Goal: Task Accomplishment & Management: Use online tool/utility

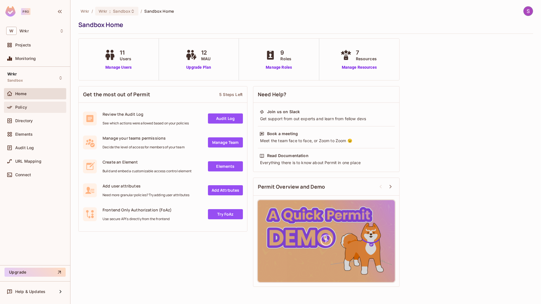
click at [27, 107] on div "Policy" at bounding box center [39, 107] width 49 height 5
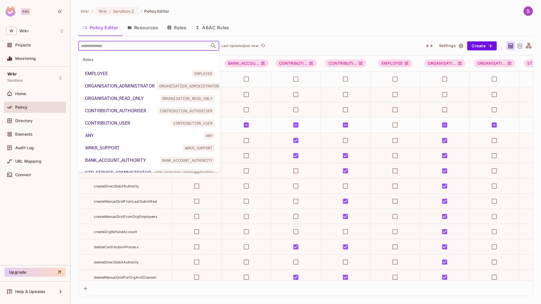
click at [135, 47] on input "text" at bounding box center [143, 46] width 129 height 10
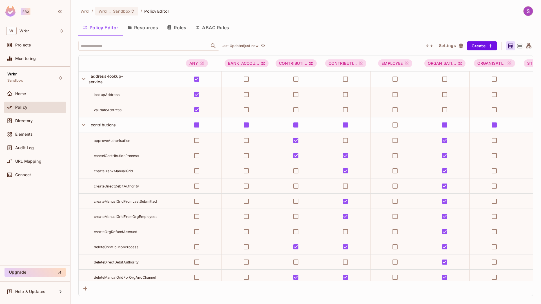
click at [312, 16] on div "Wrkr / Wrkr : Sandbox / Policy Editor Policy Editor Resources Roles ABAC Rules …" at bounding box center [305, 151] width 455 height 290
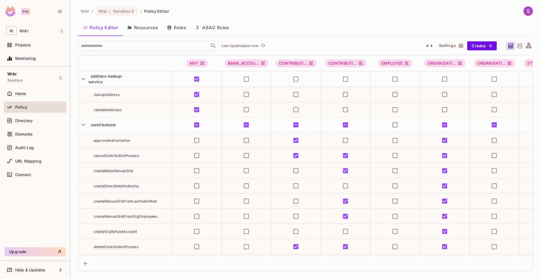
scroll to position [610, 0]
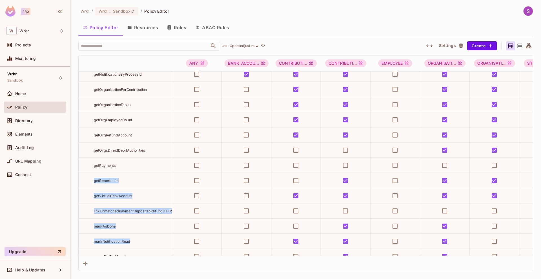
drag, startPoint x: 292, startPoint y: 251, endPoint x: 305, endPoint y: 253, distance: 13.4
click at [305, 253] on div "ANY BANK_ACCOU... CONTRIBUTI... CONTRIBUTI... EMPLOYEE ORGANISATI... ORGANISATI…" at bounding box center [306, 155] width 454 height 201
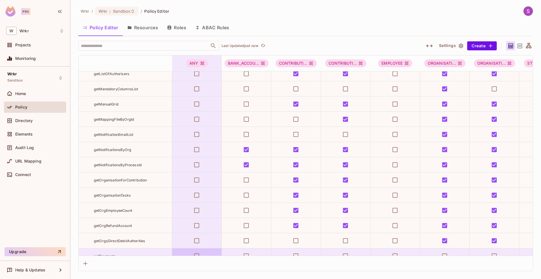
scroll to position [612, 0]
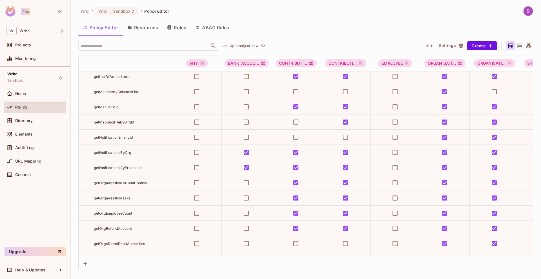
click at [145, 154] on div "getNotificationsByOrg" at bounding box center [133, 153] width 78 height 6
click at [124, 153] on span "getNotificationsByOrg" at bounding box center [112, 153] width 37 height 4
copy span "getNotificationsByOrg"
click at [132, 38] on div "Wrkr / Wrkr : Sandbox / Policy Editor Policy Editor Resources Roles ABAC Rules …" at bounding box center [305, 138] width 455 height 265
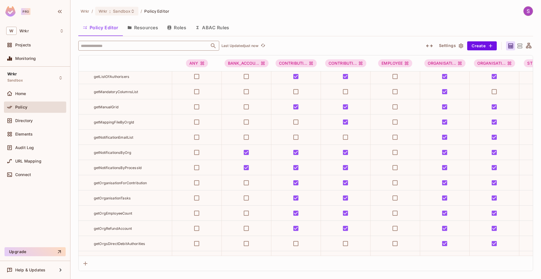
click at [131, 45] on input "text" at bounding box center [143, 46] width 129 height 10
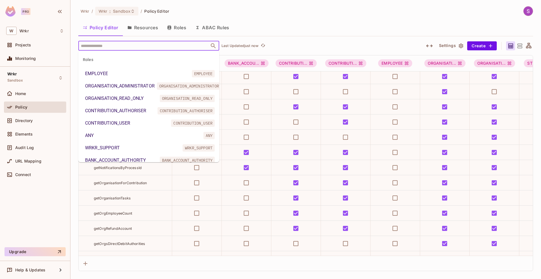
paste input "**********"
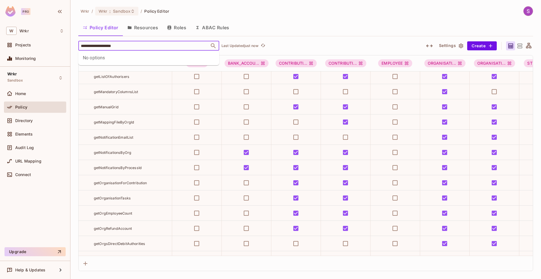
click at [214, 46] on icon "Close" at bounding box center [213, 46] width 7 height 7
click at [211, 46] on icon "Open" at bounding box center [213, 45] width 5 height 5
type input "**********"
click at [295, 46] on div "​ Last Updated just now" at bounding box center [247, 46] width 339 height 10
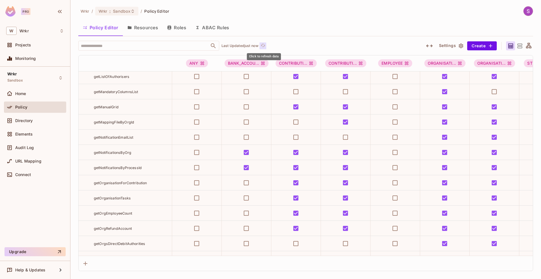
click at [264, 46] on icon "refresh" at bounding box center [263, 45] width 5 height 3
click at [302, 46] on div "​ Updating..." at bounding box center [247, 46] width 339 height 10
click at [160, 47] on input "text" at bounding box center [143, 46] width 129 height 10
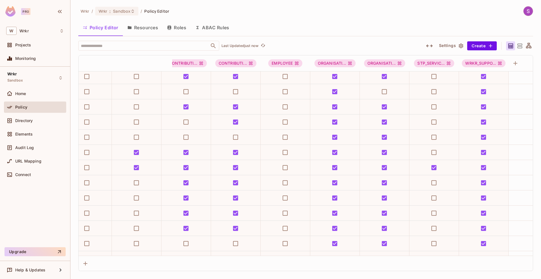
scroll to position [612, 111]
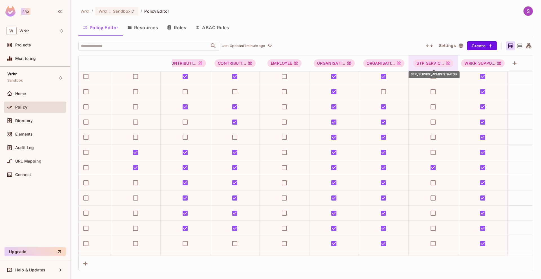
click at [425, 65] on div "STP_SERVIC..." at bounding box center [433, 63] width 40 height 8
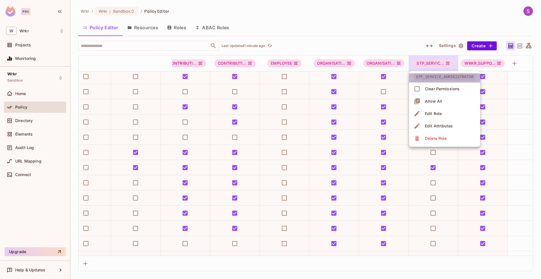
drag, startPoint x: 413, startPoint y: 76, endPoint x: 464, endPoint y: 77, distance: 51.5
click at [464, 77] on li "STP_SERVICE_ADMINISTRATOR" at bounding box center [444, 78] width 71 height 9
click at [336, 29] on div at bounding box center [270, 139] width 541 height 279
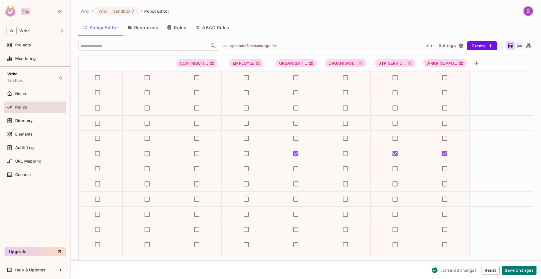
scroll to position [3334, 154]
click at [115, 12] on span "Sandbox" at bounding box center [121, 10] width 17 height 5
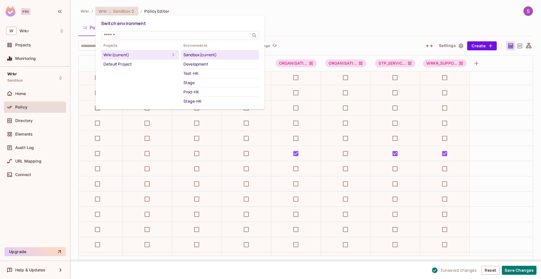
scroll to position [52, 0]
click at [192, 58] on div "Test" at bounding box center [219, 58] width 73 height 7
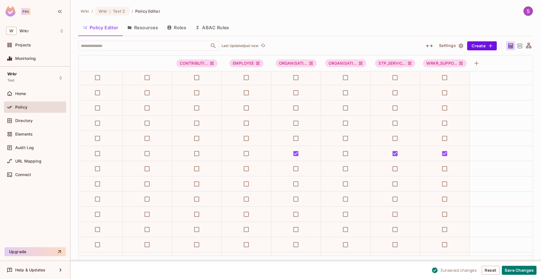
scroll to position [3334, 154]
click at [105, 12] on span "Wrkr" at bounding box center [103, 10] width 9 height 5
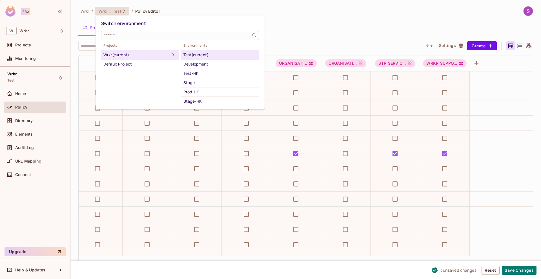
click at [104, 12] on div at bounding box center [270, 139] width 541 height 279
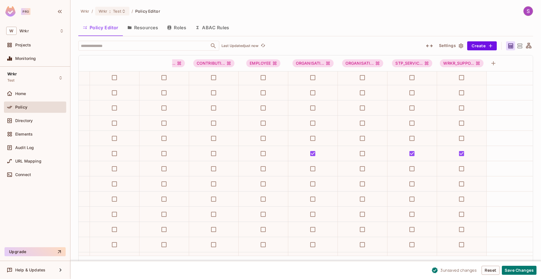
scroll to position [3334, 134]
click at [514, 270] on button "Save Changes" at bounding box center [519, 270] width 35 height 9
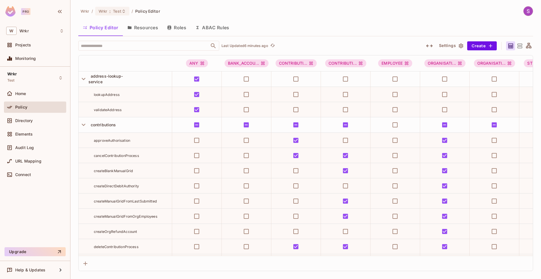
scroll to position [3334, 134]
